Goal: Task Accomplishment & Management: Complete application form

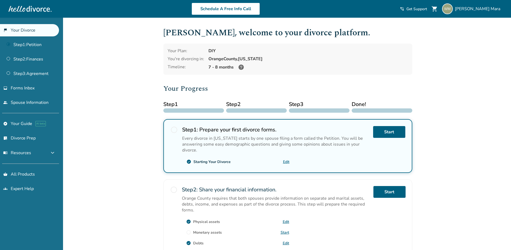
scroll to position [7, 0]
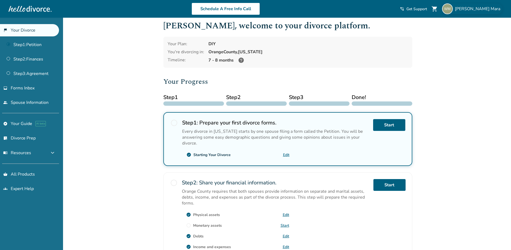
click at [493, 9] on span "William Mara" at bounding box center [477, 9] width 47 height 6
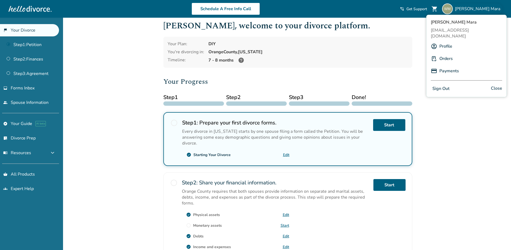
click at [94, 94] on div "Added to cart William , welcome to your divorce platform. Your Plan: DIY You're…" at bounding box center [255, 193] width 511 height 364
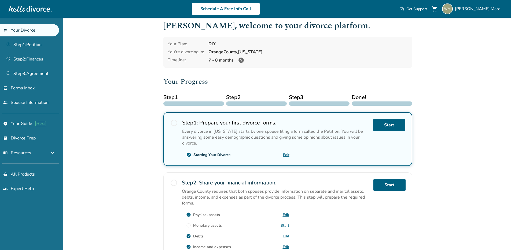
scroll to position [14, 0]
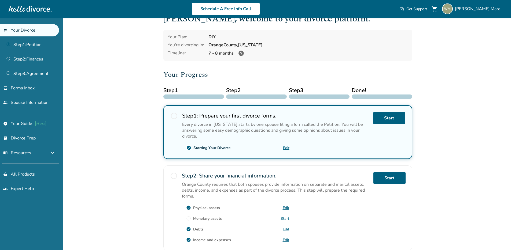
click at [217, 143] on div "Step 1 : Prepare your first divorce forms. Every divorce in California starts b…" at bounding box center [275, 132] width 187 height 40
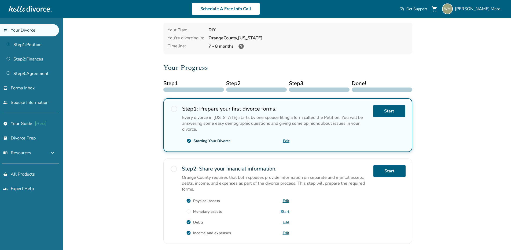
click at [206, 110] on h2 "Step 1 : Prepare your first divorce forms." at bounding box center [275, 108] width 187 height 7
click at [25, 44] on link "Step 1 : Petition" at bounding box center [29, 45] width 59 height 12
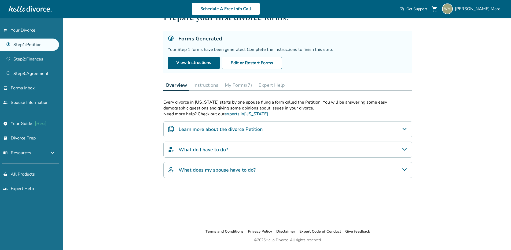
click at [238, 84] on button "My Forms (7)" at bounding box center [238, 85] width 32 height 11
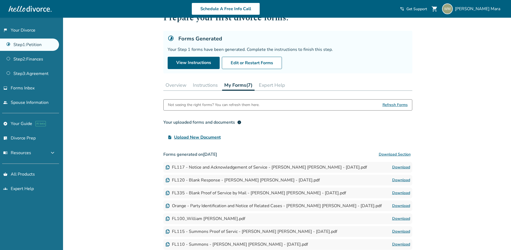
click at [398, 152] on button "Download Section" at bounding box center [394, 154] width 35 height 11
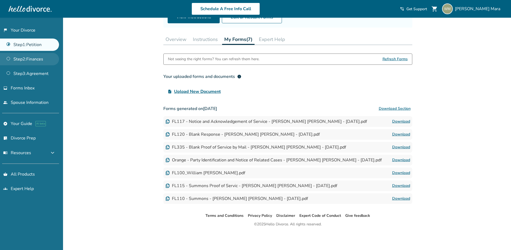
click at [28, 61] on link "Step 2 : Finances" at bounding box center [29, 59] width 59 height 12
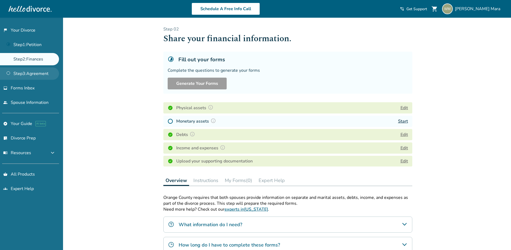
click at [20, 72] on link "Step 3 : Agreement" at bounding box center [29, 74] width 59 height 12
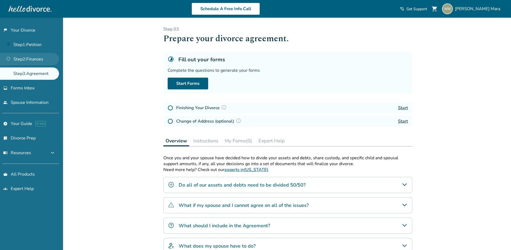
click at [21, 64] on link "Step 2 : Finances" at bounding box center [29, 59] width 59 height 12
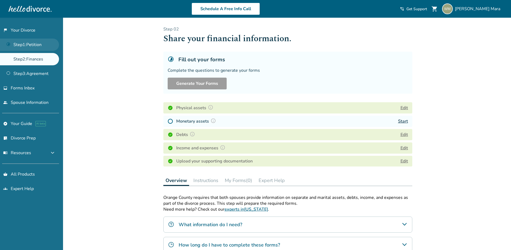
click at [30, 48] on link "Step 1 : Petition" at bounding box center [29, 45] width 59 height 12
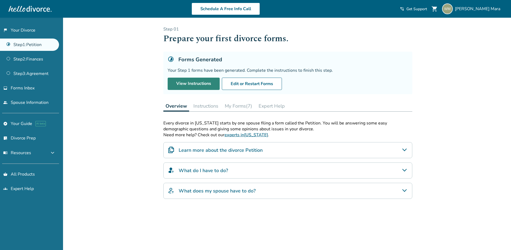
click at [189, 84] on link "View Instructions" at bounding box center [193, 84] width 52 height 12
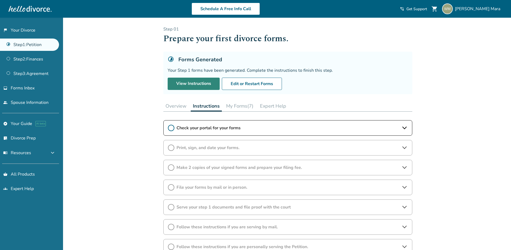
scroll to position [23, 0]
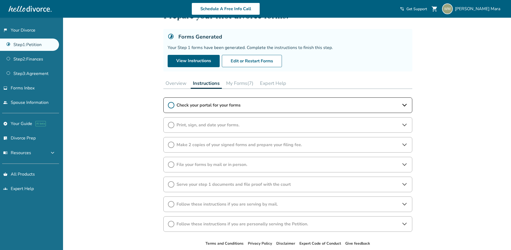
click at [166, 107] on div "Check your portal for your forms" at bounding box center [287, 106] width 249 height 16
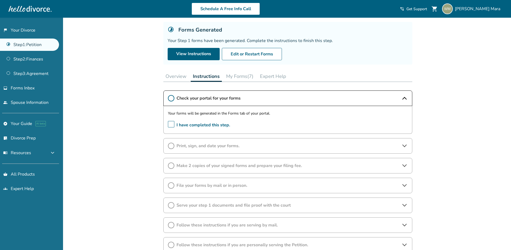
scroll to position [40, 0]
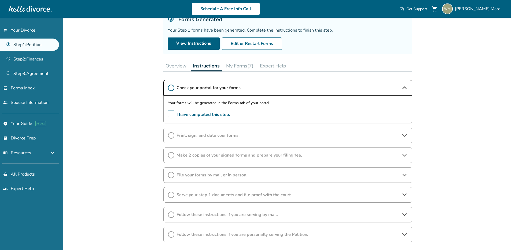
click at [172, 115] on span "I have completed this step." at bounding box center [199, 115] width 62 height 8
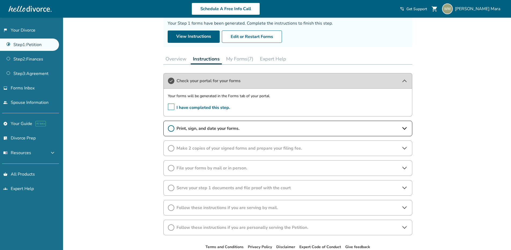
scroll to position [79, 0]
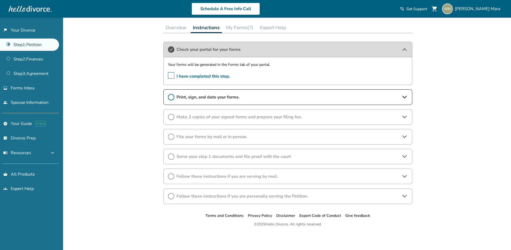
click at [170, 95] on icon at bounding box center [171, 97] width 6 height 6
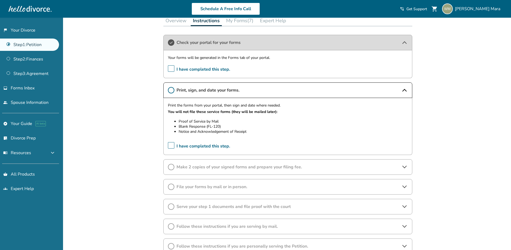
scroll to position [92, 0]
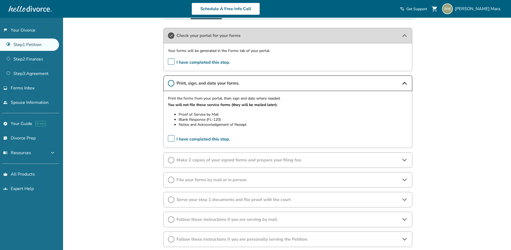
click at [169, 83] on icon at bounding box center [171, 83] width 6 height 6
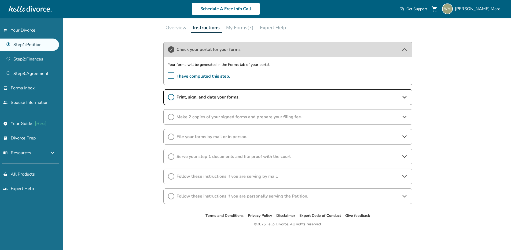
scroll to position [79, 0]
click at [168, 95] on div "Print, sign, and date your forms." at bounding box center [287, 98] width 249 height 16
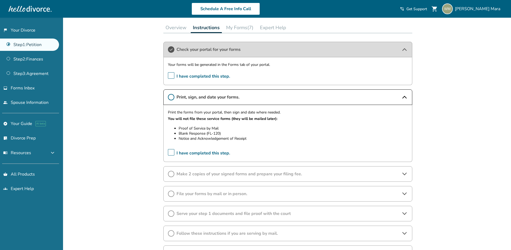
scroll to position [92, 0]
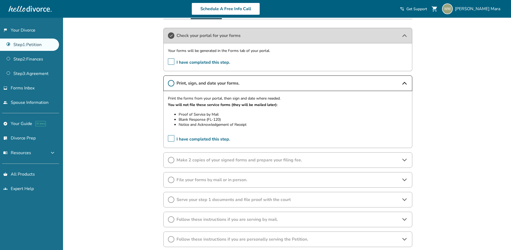
click at [170, 139] on span "I have completed this step." at bounding box center [199, 139] width 62 height 8
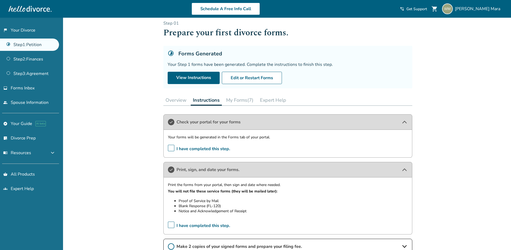
scroll to position [0, 0]
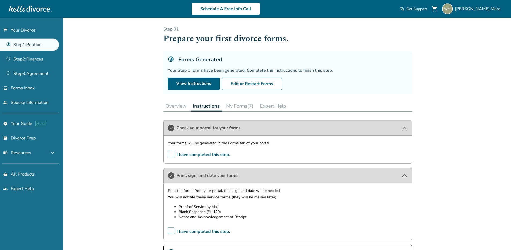
click at [20, 46] on link "Step 1 : Petition" at bounding box center [29, 45] width 59 height 12
click at [267, 84] on button "Edit or Restart Forms" at bounding box center [252, 84] width 60 height 12
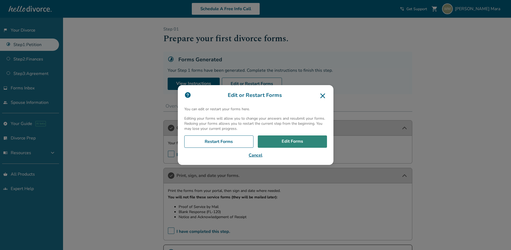
click at [292, 141] on link "Edit Forms" at bounding box center [292, 142] width 69 height 12
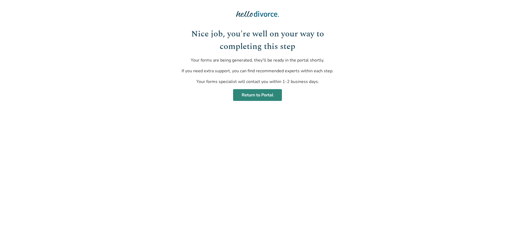
click at [258, 95] on link "Return to Portal" at bounding box center [257, 95] width 49 height 12
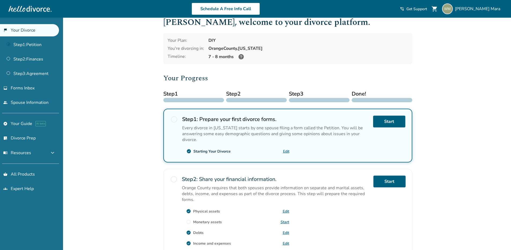
scroll to position [14, 0]
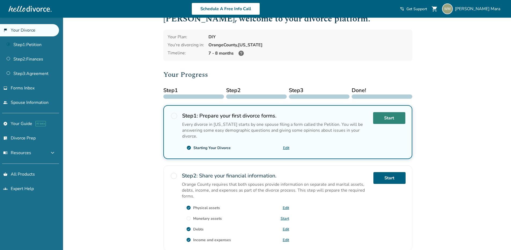
click at [394, 117] on link "Start" at bounding box center [389, 118] width 32 height 12
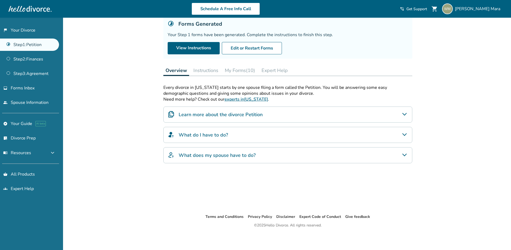
scroll to position [32, 0]
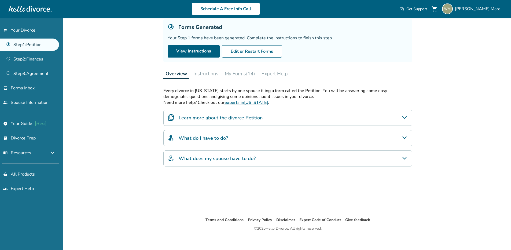
click at [201, 115] on h4 "Learn more about the divorce Petition" at bounding box center [220, 117] width 84 height 7
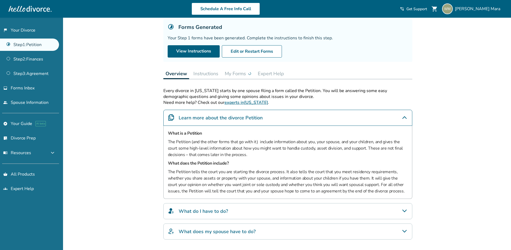
click at [205, 72] on button "Instructions" at bounding box center [205, 73] width 29 height 11
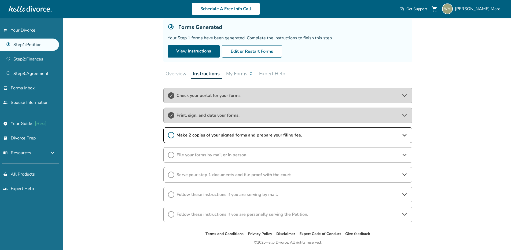
scroll to position [39, 0]
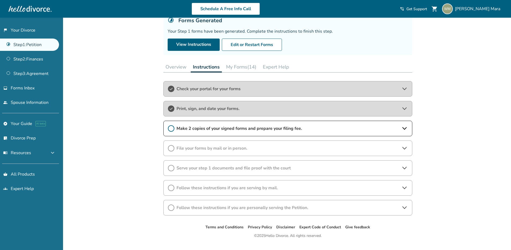
click at [235, 68] on button "My Forms (14)" at bounding box center [241, 67] width 35 height 11
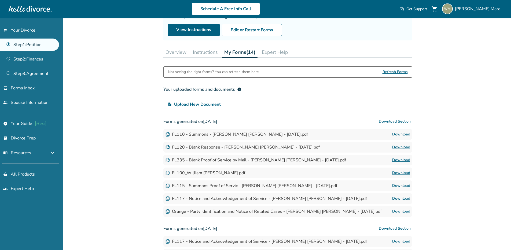
scroll to position [79, 0]
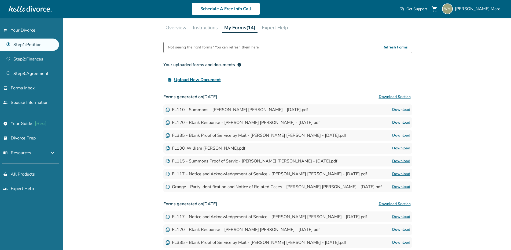
click at [386, 96] on button "Download Section" at bounding box center [394, 97] width 35 height 11
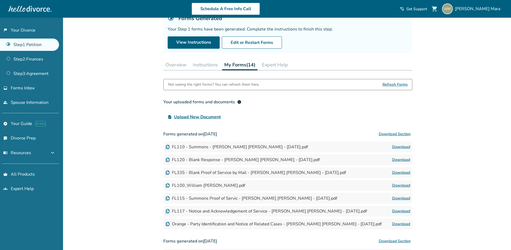
scroll to position [21, 0]
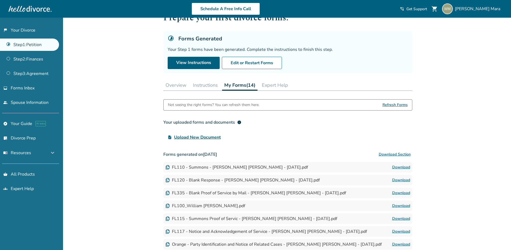
click at [199, 84] on button "Instructions" at bounding box center [205, 85] width 29 height 11
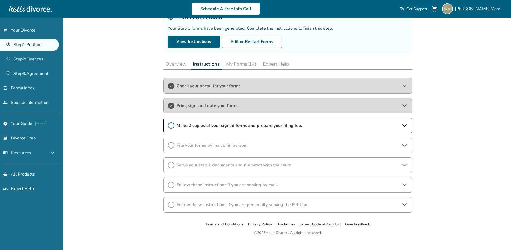
scroll to position [46, 0]
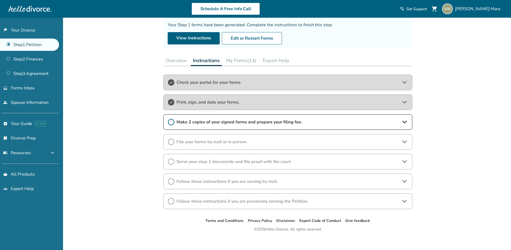
click at [183, 121] on span "Make 2 copies of your signed forms and prepare your filing fee." at bounding box center [287, 122] width 222 height 6
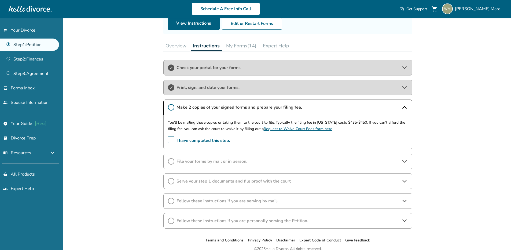
scroll to position [75, 0]
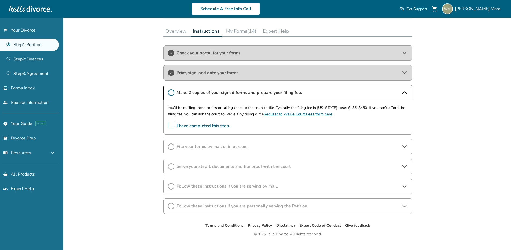
click at [196, 148] on span "File your forms by mail or in person." at bounding box center [287, 147] width 222 height 6
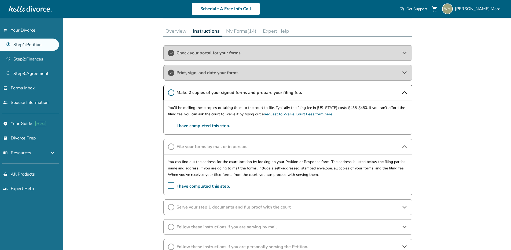
scroll to position [2, 0]
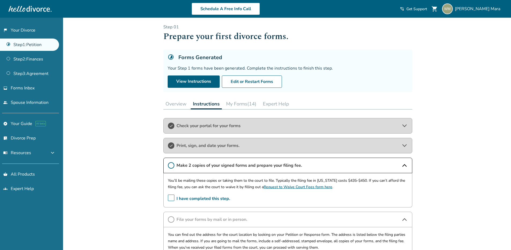
click at [245, 103] on button "My Forms (14)" at bounding box center [241, 104] width 35 height 11
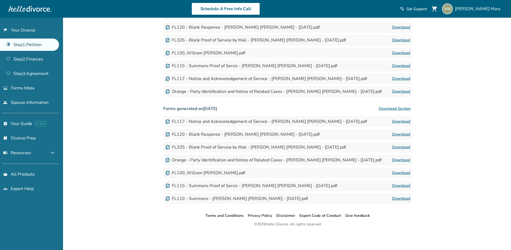
scroll to position [5, 0]
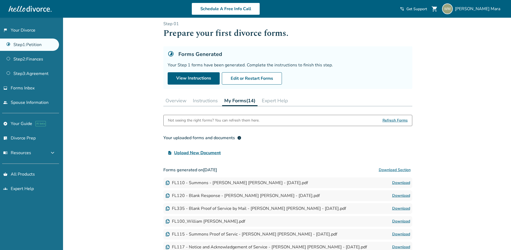
click at [272, 99] on button "Expert Help" at bounding box center [274, 100] width 31 height 11
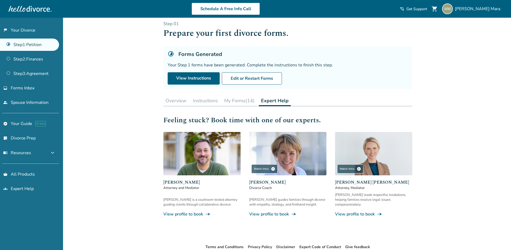
click at [218, 100] on button "Instructions" at bounding box center [205, 100] width 29 height 11
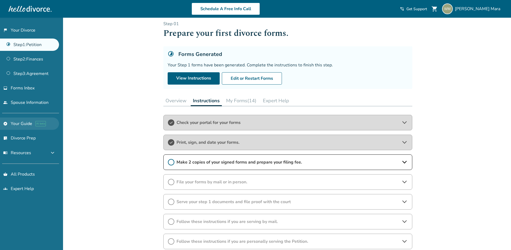
click at [25, 124] on link "explore Your Guide AI beta" at bounding box center [29, 124] width 59 height 12
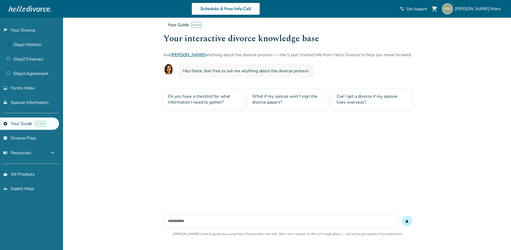
click at [215, 223] on input "text" at bounding box center [280, 221] width 234 height 13
type input "**********"
click at [405, 222] on span "send" at bounding box center [406, 221] width 4 height 4
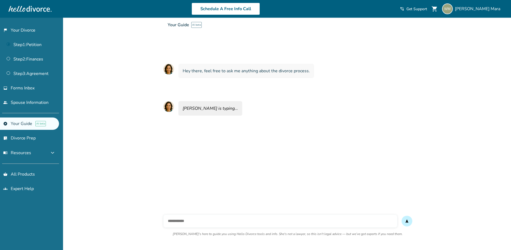
scroll to position [18, 0]
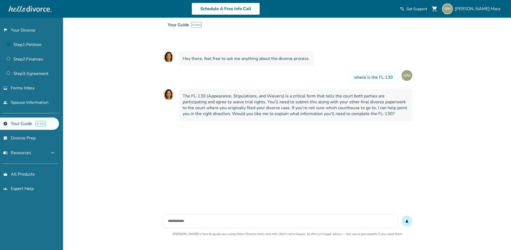
click at [275, 113] on span "The FL-130 (Appearance, Stipulations, and Waivers) is a critical form that tell…" at bounding box center [294, 105] width 225 height 24
click at [184, 223] on input "text" at bounding box center [280, 221] width 234 height 13
type input "***"
click at [401, 216] on button "send" at bounding box center [406, 221] width 11 height 11
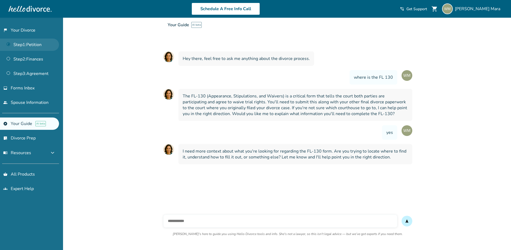
click at [20, 45] on link "Step 1 : Petition" at bounding box center [29, 45] width 59 height 12
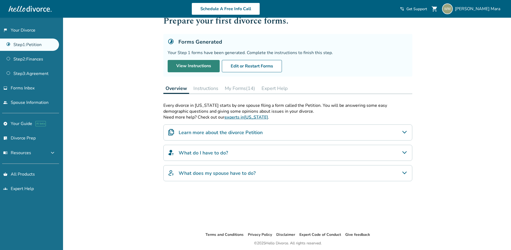
click at [182, 63] on link "View Instructions" at bounding box center [193, 66] width 52 height 12
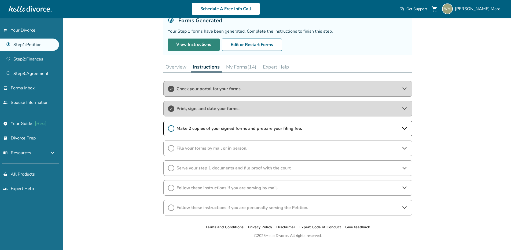
scroll to position [51, 0]
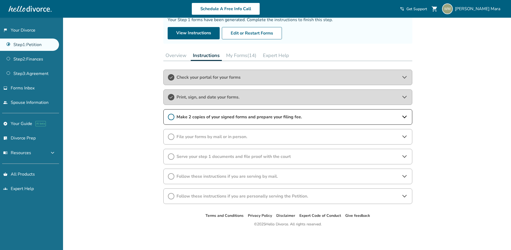
click at [197, 114] on span "Make 2 copies of your signed forms and prepare your filing fee." at bounding box center [287, 117] width 222 height 6
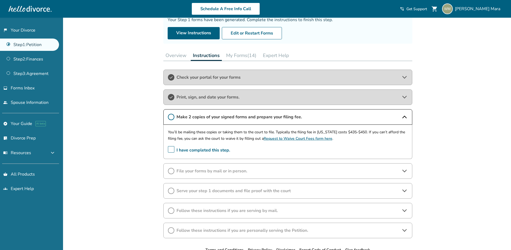
click at [194, 140] on p "You’ll be mailing these copies or taking them to the court to file. Typically t…" at bounding box center [288, 135] width 240 height 13
click at [200, 149] on span "I have completed this step." at bounding box center [199, 150] width 62 height 8
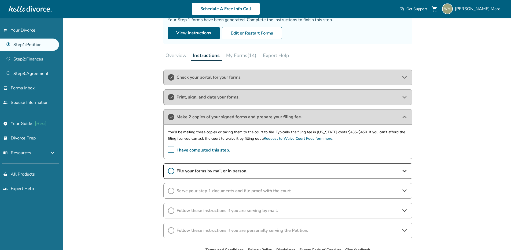
click at [188, 169] on span "File your forms by mail or in person." at bounding box center [287, 171] width 222 height 6
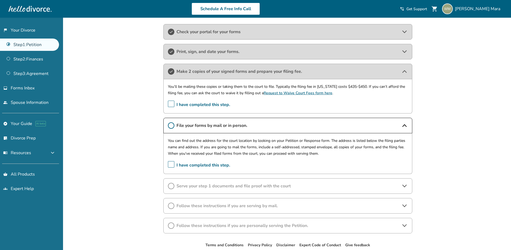
scroll to position [86, 0]
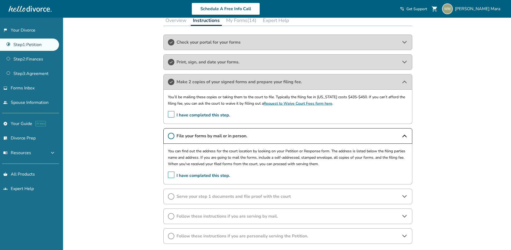
click at [186, 79] on span "Make 2 copies of your signed forms and prepare your filing fee." at bounding box center [287, 82] width 222 height 6
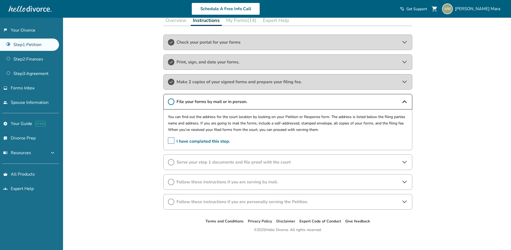
click at [185, 77] on div "Make 2 copies of your signed forms and prepare your filing fee." at bounding box center [287, 82] width 249 height 16
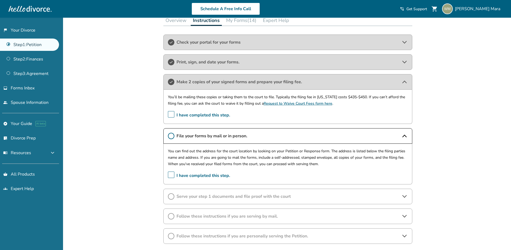
scroll to position [56, 0]
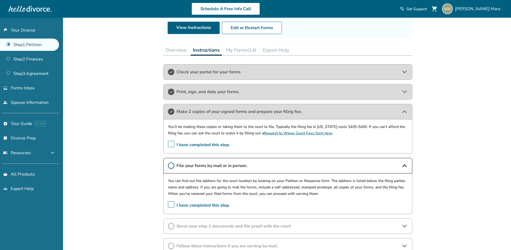
click at [241, 49] on button "My Forms (14)" at bounding box center [241, 50] width 35 height 11
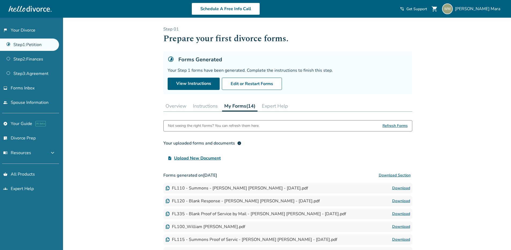
click at [204, 109] on button "Instructions" at bounding box center [205, 106] width 29 height 11
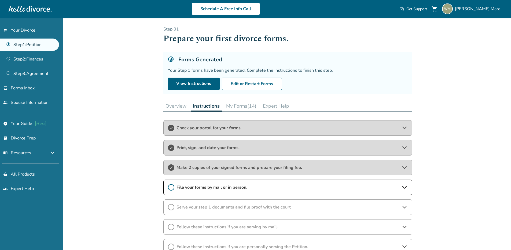
scroll to position [51, 0]
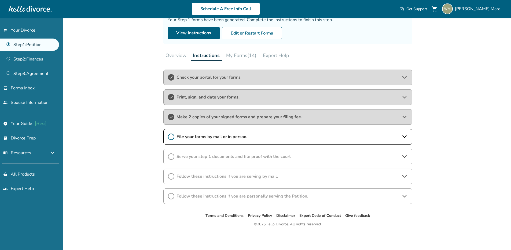
click at [168, 136] on icon at bounding box center [171, 137] width 6 height 6
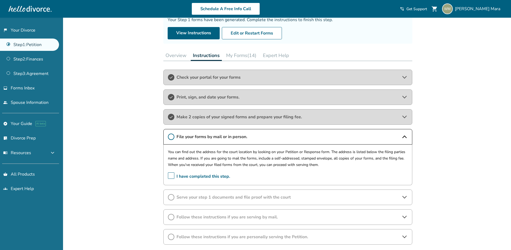
click at [170, 177] on span "I have completed this step." at bounding box center [199, 177] width 62 height 8
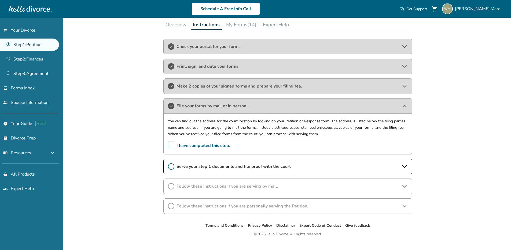
scroll to position [91, 0]
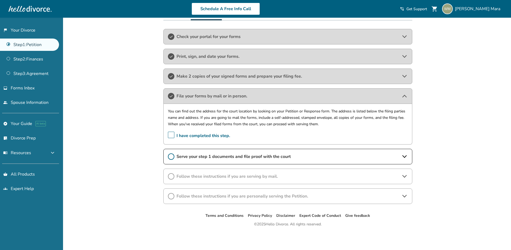
click at [172, 157] on icon at bounding box center [171, 157] width 6 height 6
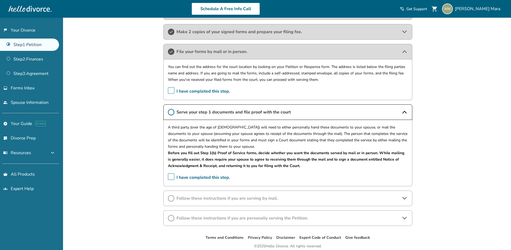
scroll to position [158, 0]
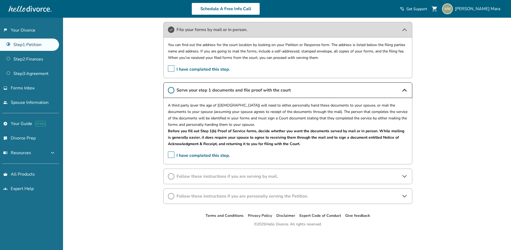
click at [167, 152] on div "A third party (over the age of 18) will need to either personally hand these do…" at bounding box center [287, 131] width 249 height 66
click at [170, 154] on span "I have completed this step." at bounding box center [199, 156] width 62 height 8
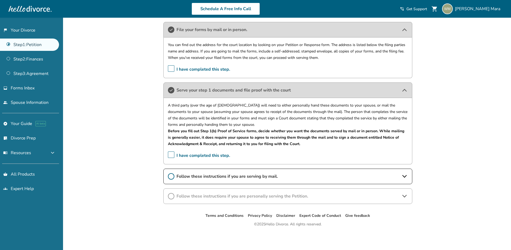
click at [204, 179] on span "Follow these instructions if you are serving by mail." at bounding box center [287, 177] width 222 height 6
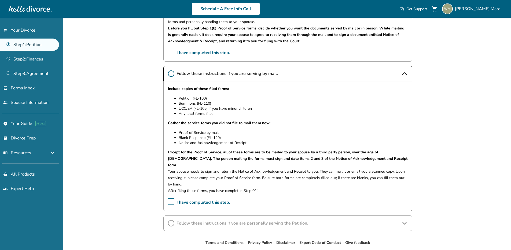
scroll to position [281, 0]
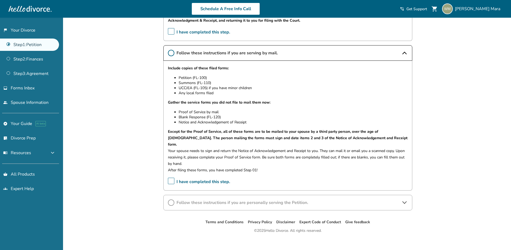
click at [170, 200] on icon at bounding box center [171, 203] width 6 height 6
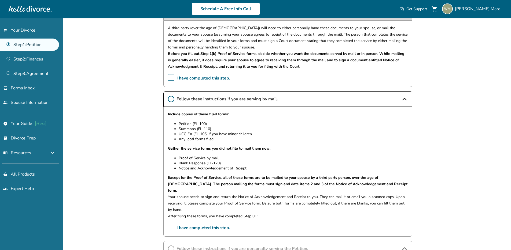
scroll to position [268, 0]
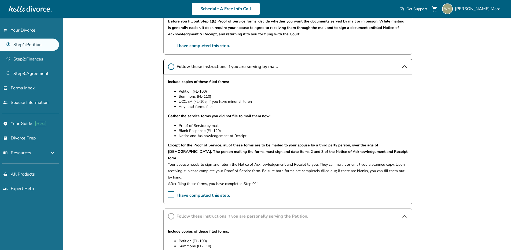
click at [141, 155] on div "Added to cart Step 0 1 Prepare your first divorce forms. Forms Generated Your S…" at bounding box center [255, 63] width 511 height 626
click at [161, 149] on div "Step 0 1 Prepare your first divorce forms. Forms Generated Your Step 1 forms ha…" at bounding box center [287, 44] width 257 height 588
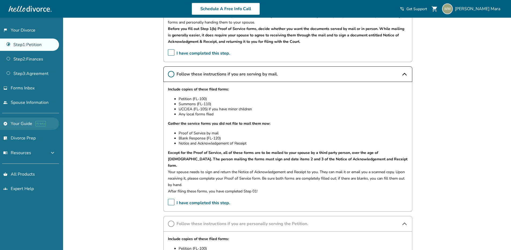
scroll to position [264, 0]
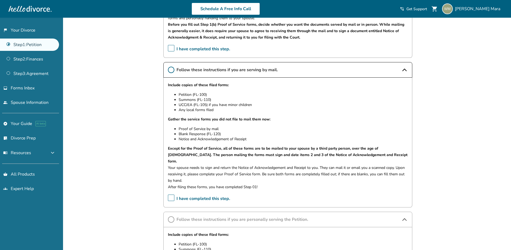
click at [170, 195] on span "I have completed this step." at bounding box center [199, 199] width 62 height 8
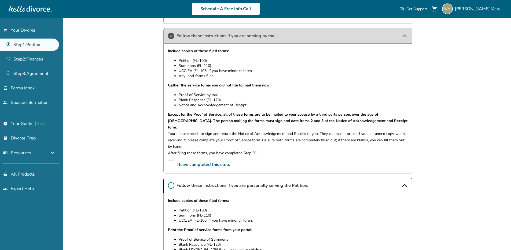
scroll to position [387, 0]
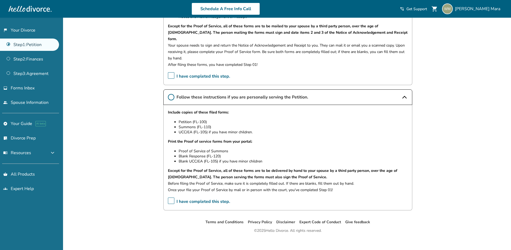
click at [170, 94] on icon at bounding box center [171, 97] width 6 height 6
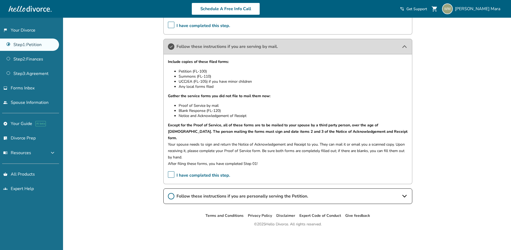
scroll to position [281, 0]
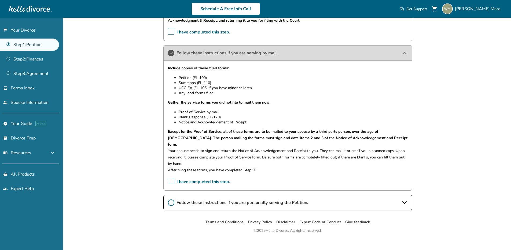
click at [178, 200] on span "Follow these instructions if you are personally serving the Petition." at bounding box center [287, 203] width 222 height 6
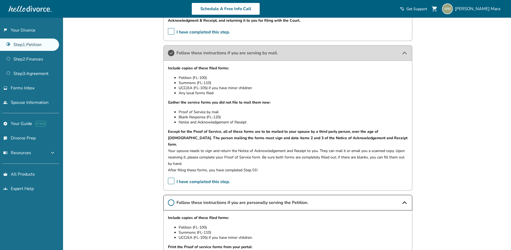
scroll to position [387, 0]
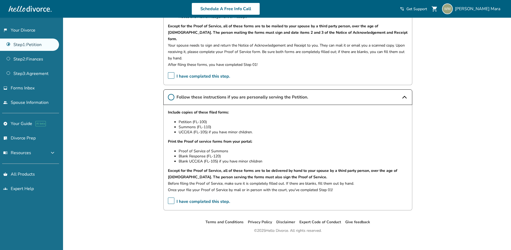
click at [169, 198] on span "I have completed this step." at bounding box center [199, 202] width 62 height 8
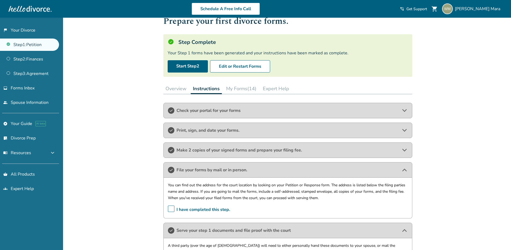
scroll to position [0, 0]
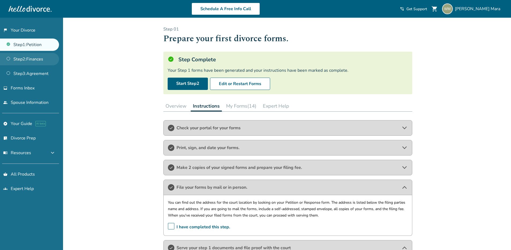
click at [17, 57] on link "Step 2 : Finances" at bounding box center [29, 59] width 59 height 12
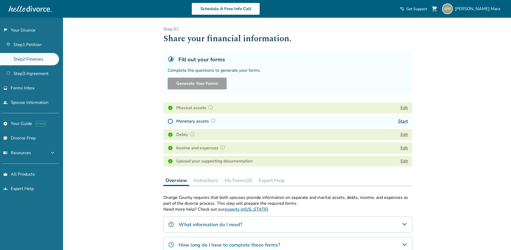
click at [233, 120] on div "Monetary assets Start" at bounding box center [287, 121] width 249 height 11
click at [184, 122] on h4 "Monetary assets" at bounding box center [196, 121] width 41 height 7
click at [399, 121] on link "Start" at bounding box center [403, 121] width 10 height 6
